Goal: Transaction & Acquisition: Purchase product/service

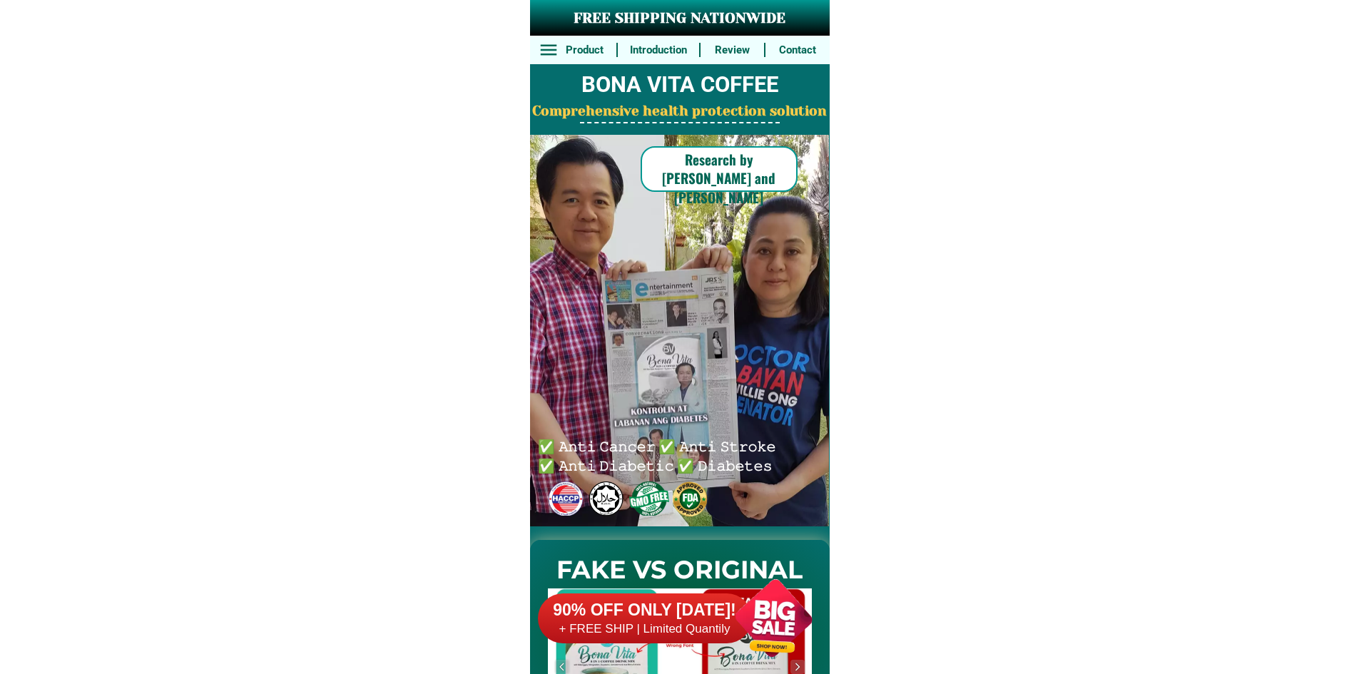
scroll to position [11116, 0]
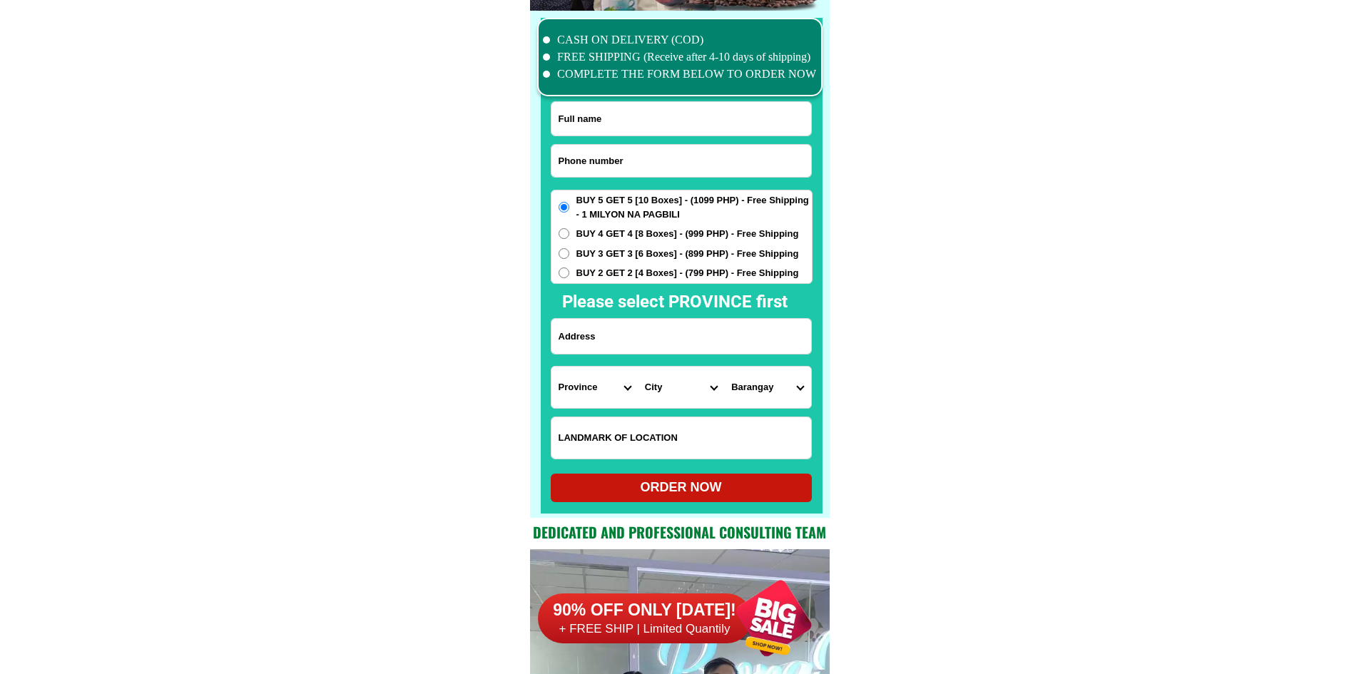
scroll to position [11087, 0]
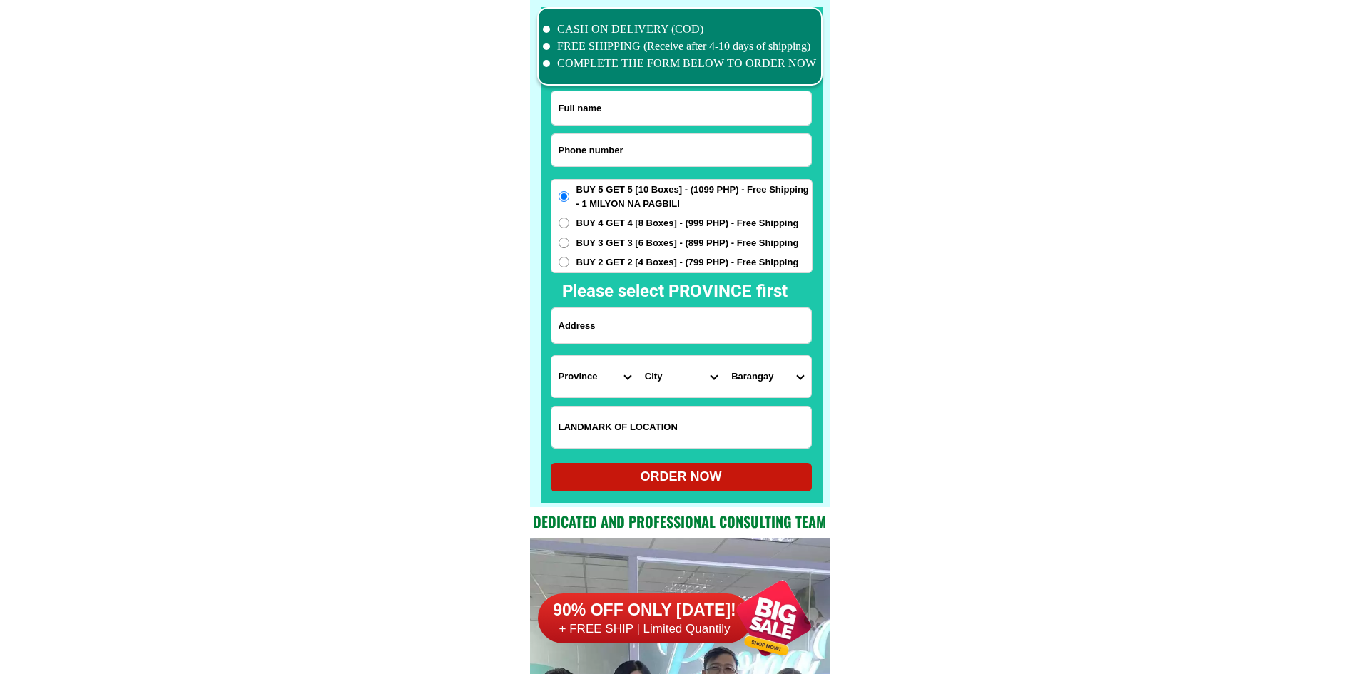
click at [631, 140] on input "Input phone_number" at bounding box center [681, 150] width 260 height 32
paste input "[PHONE_NUMBER]"
click at [608, 149] on input "[PHONE_NUMBER]" at bounding box center [681, 150] width 260 height 32
click at [606, 146] on input "[PHONE_NUMBER]" at bounding box center [681, 150] width 260 height 32
click at [583, 150] on input "0975-6547535" at bounding box center [681, 150] width 260 height 32
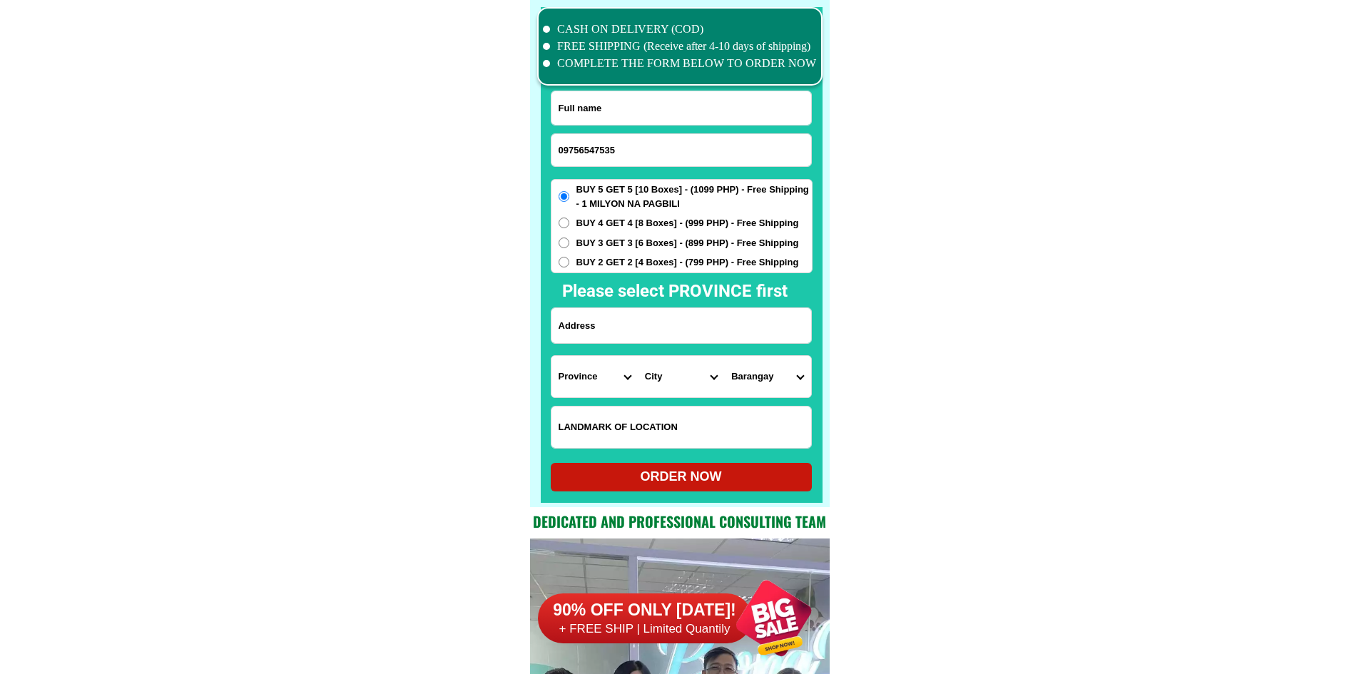
type input "09756547535"
click at [750, 100] on input "Input full_name" at bounding box center [681, 108] width 260 height 34
paste input "[PERSON_NAME]"
type input "[PERSON_NAME]"
click at [660, 329] on input "Input address" at bounding box center [681, 325] width 260 height 35
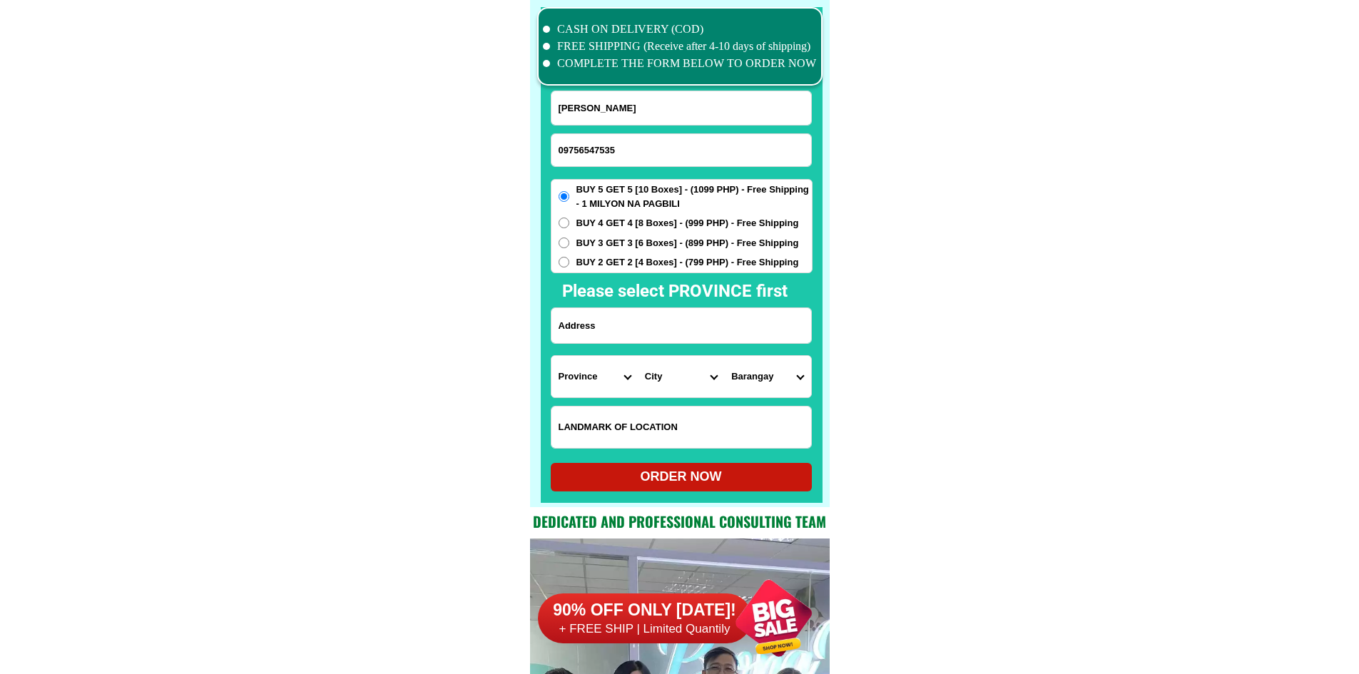
paste input "265 Purok 5 Maxingal. Lal-lo. [GEOGRAPHIC_DATA]"
type input "265 Purok 5 Maxingal. Lal-lo. [GEOGRAPHIC_DATA]"
click at [692, 430] on input "Input LANDMARKOFLOCATION" at bounding box center [681, 427] width 260 height 41
paste input "10th house northward from [GEOGRAPHIC_DATA] ES"
type input "10th house northward from [GEOGRAPHIC_DATA] ES"
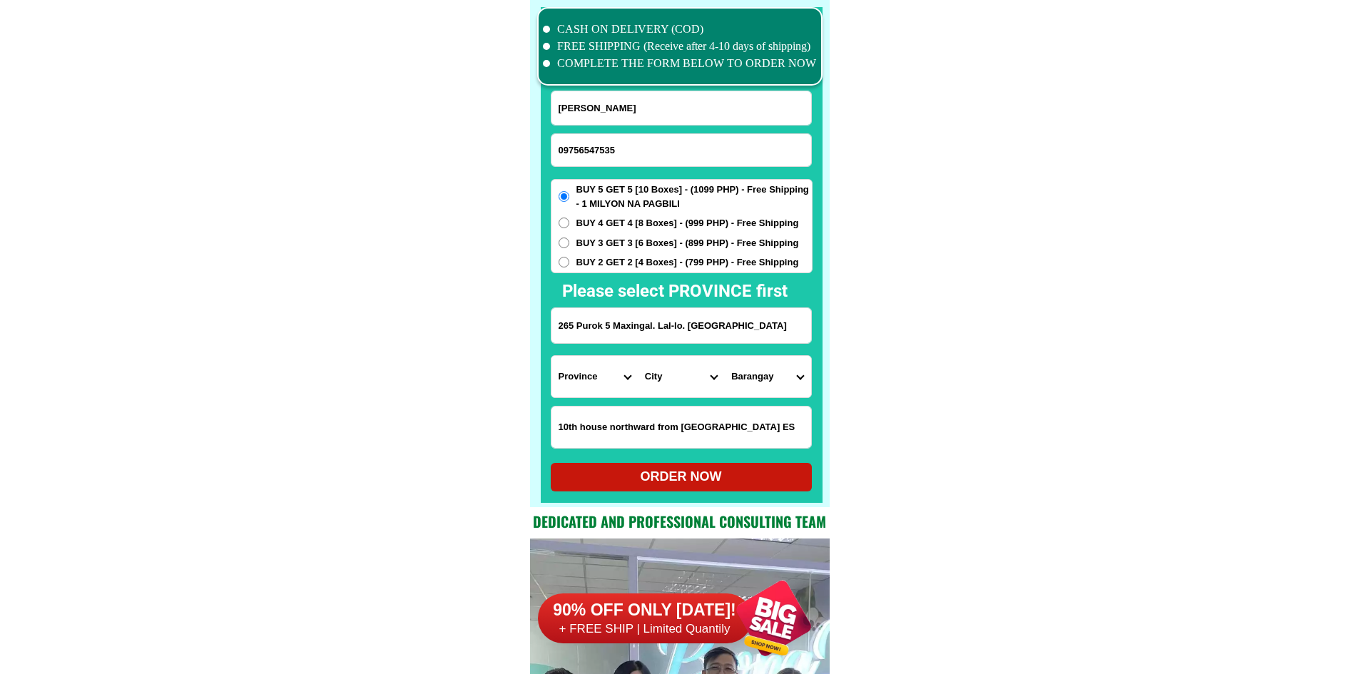
click at [624, 377] on select "Province [GEOGRAPHIC_DATA] [GEOGRAPHIC_DATA] [GEOGRAPHIC_DATA] [GEOGRAPHIC_DATA…" at bounding box center [594, 376] width 86 height 41
select select "63_869"
click at [697, 375] on select "City Abulug Allacapan Amulung [GEOGRAPHIC_DATA][PERSON_NAME] [GEOGRAPHIC_DATA] …" at bounding box center [681, 376] width 86 height 41
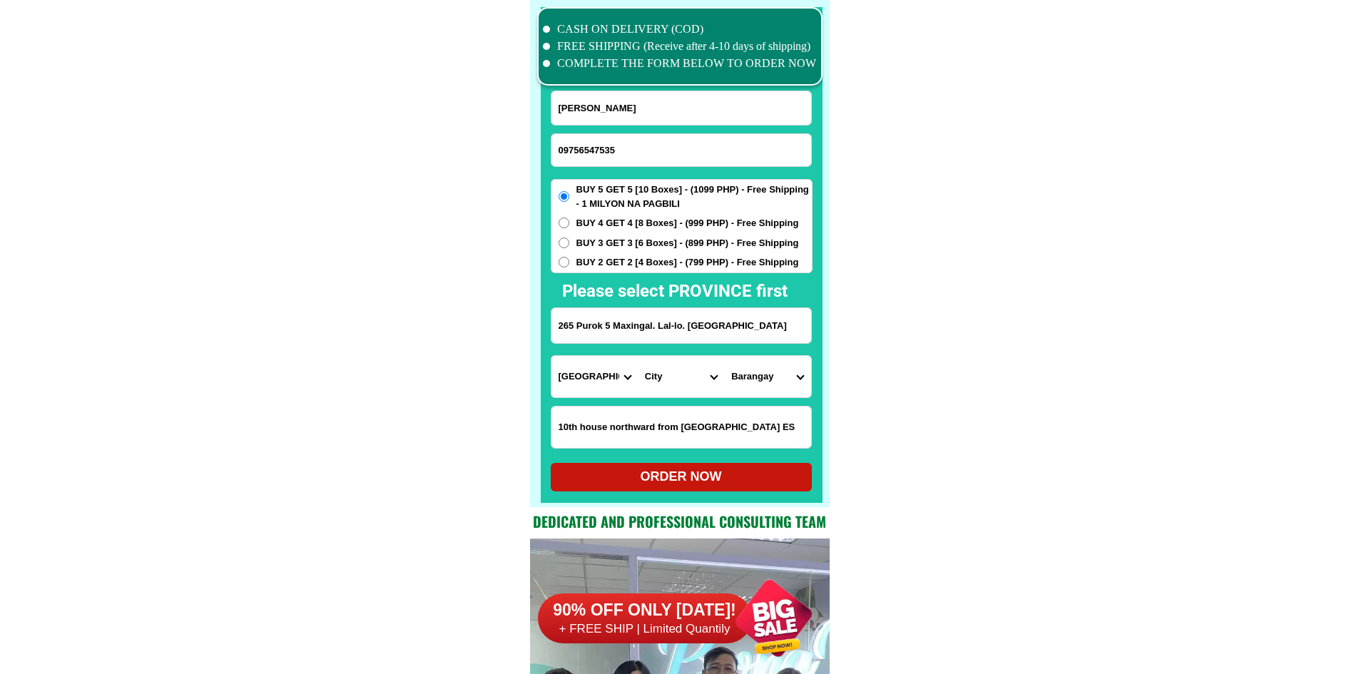
select select "63_8695894"
click at [776, 367] on select "Barangay Abagao Alaguia Bagumbayan Bangag Bical Bicud Binag Cabayabasan (capacu…" at bounding box center [767, 376] width 86 height 41
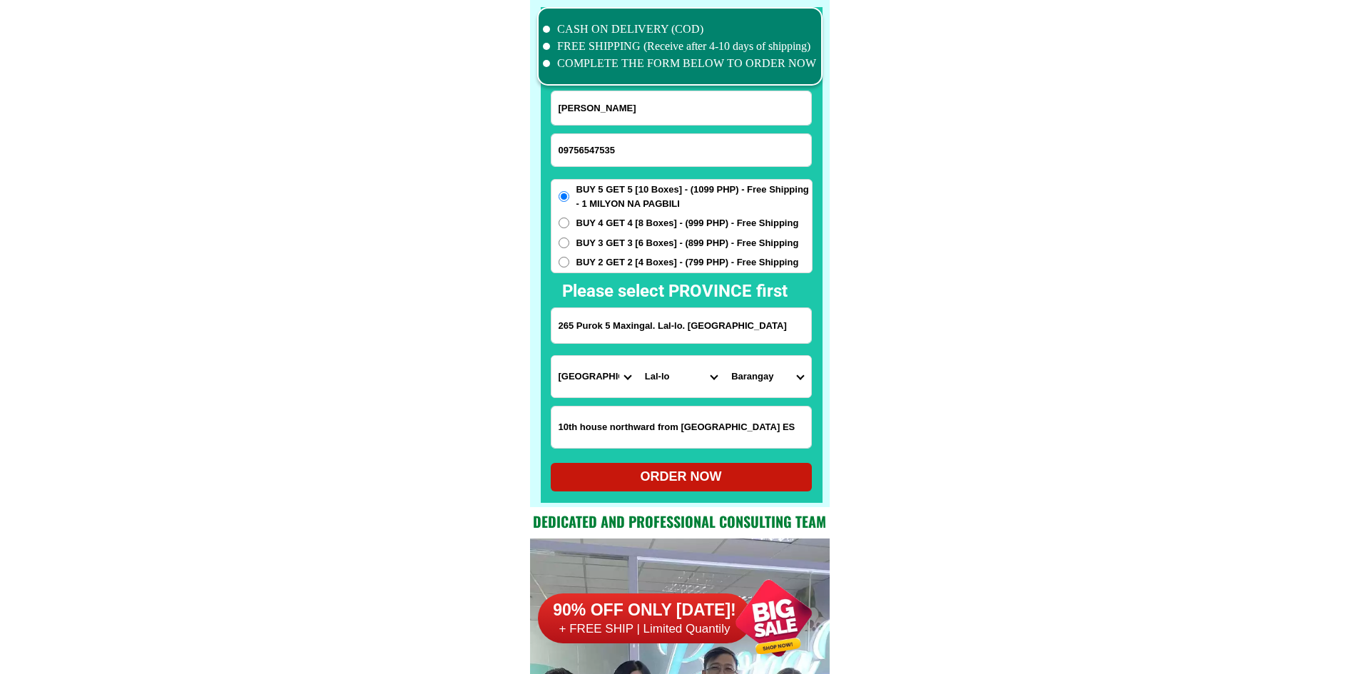
select select "63_86958944797"
drag, startPoint x: 998, startPoint y: 404, endPoint x: 886, endPoint y: 441, distance: 118.2
click at [766, 474] on div "ORDER NOW" at bounding box center [681, 476] width 261 height 19
type input "265 Purok 5 Maxingal. Lal-lo. [GEOGRAPHIC_DATA]"
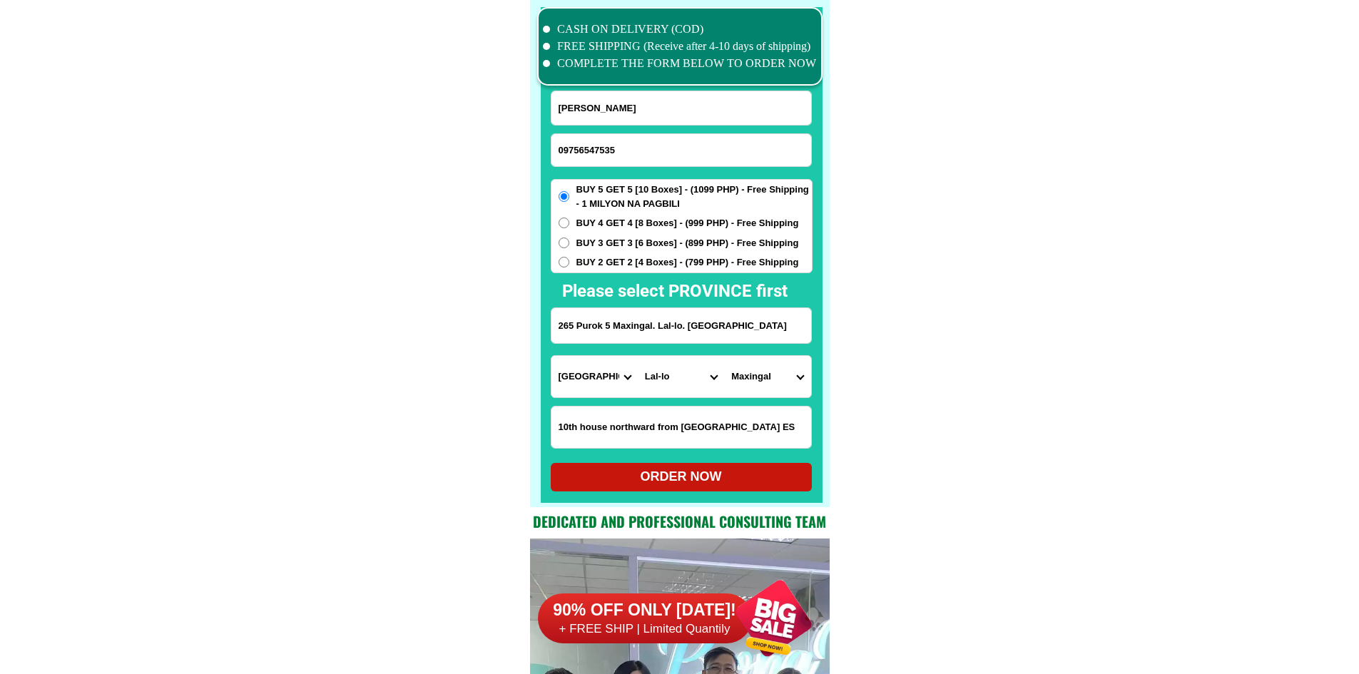
radio input "true"
